Goal: Task Accomplishment & Management: Manage account settings

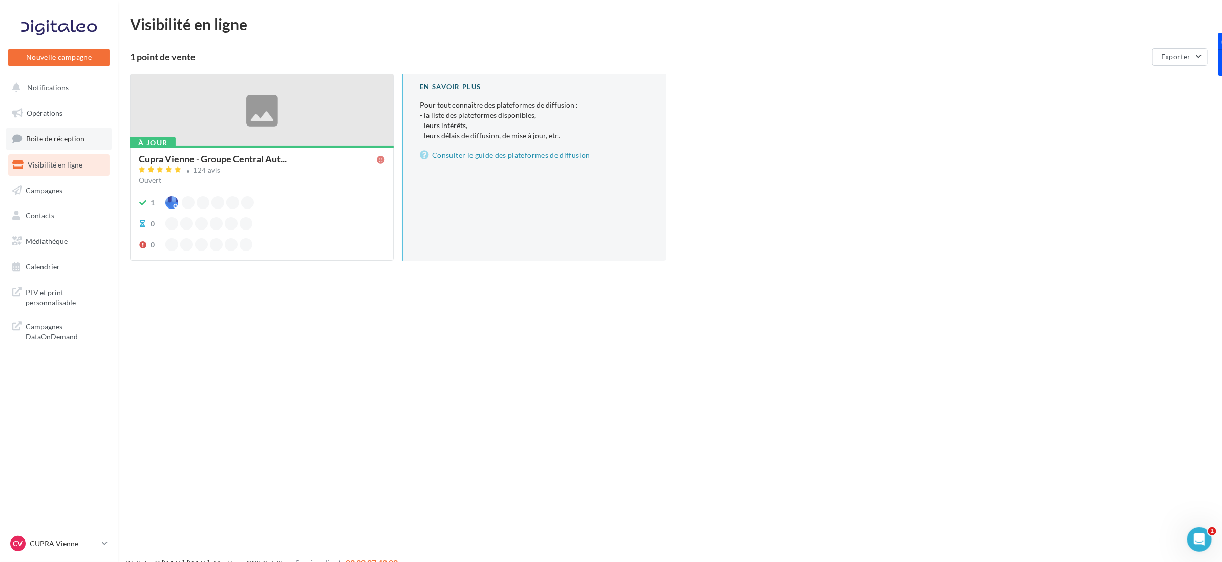
click at [69, 136] on span "Boîte de réception" at bounding box center [55, 138] width 58 height 9
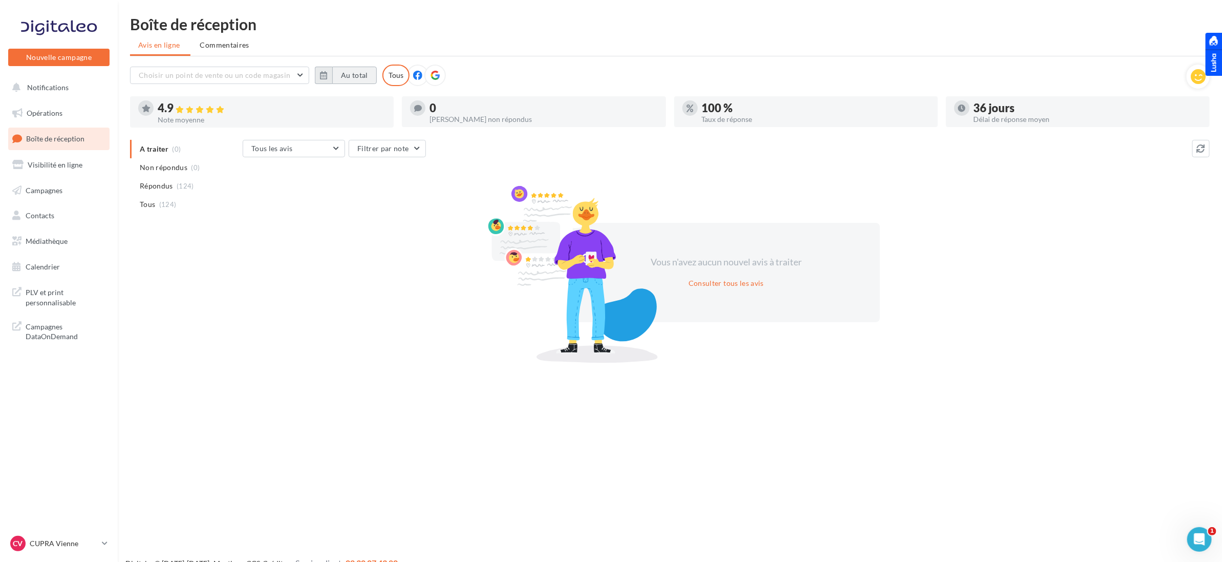
click at [338, 77] on button "Au total" at bounding box center [354, 75] width 45 height 17
click at [331, 101] on button "button" at bounding box center [328, 104] width 9 height 14
click at [329, 102] on button "button" at bounding box center [328, 104] width 9 height 14
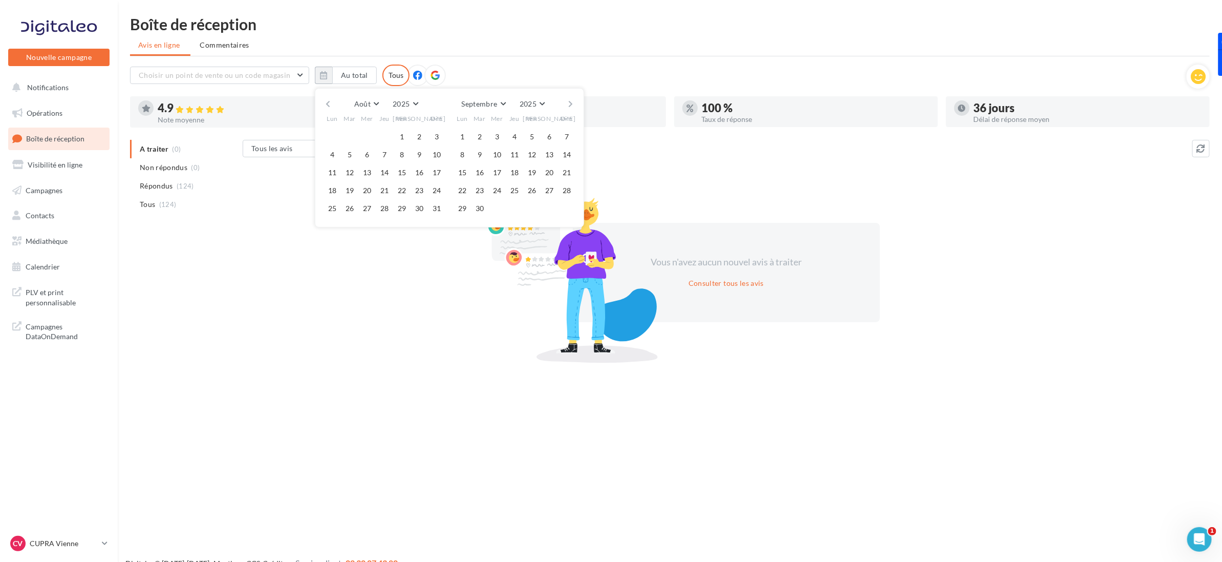
click at [329, 102] on button "button" at bounding box center [328, 104] width 9 height 14
click at [346, 131] on button "1" at bounding box center [349, 136] width 15 height 15
click at [570, 100] on button "button" at bounding box center [571, 104] width 9 height 14
click at [484, 210] on button "30" at bounding box center [479, 208] width 15 height 15
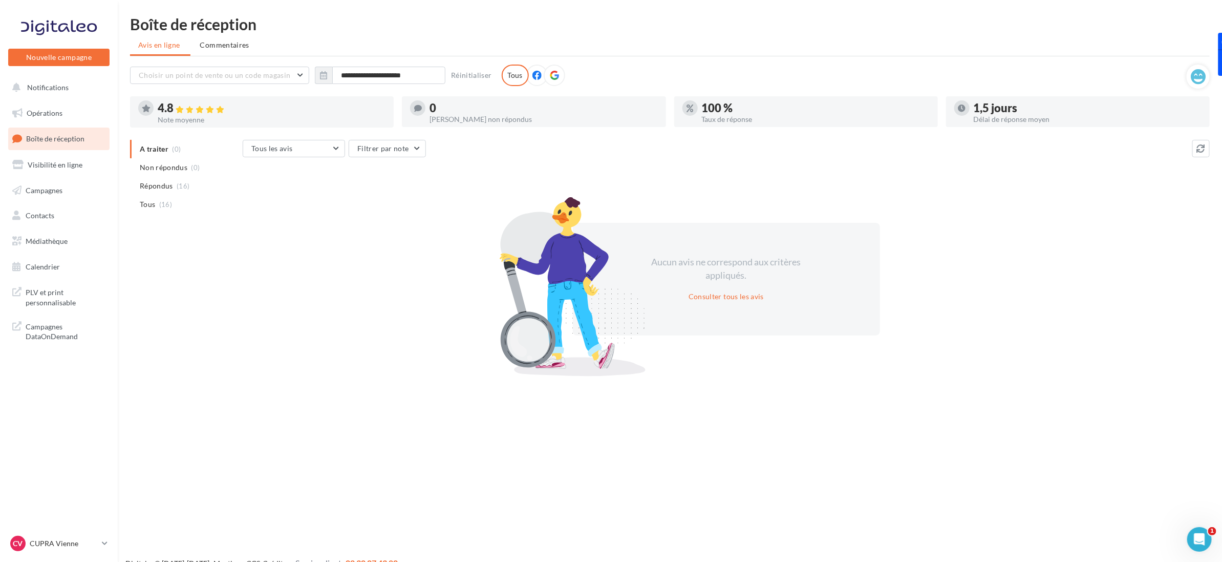
click at [65, 137] on span "Boîte de réception" at bounding box center [55, 138] width 58 height 9
